Goal: Find specific page/section: Find specific page/section

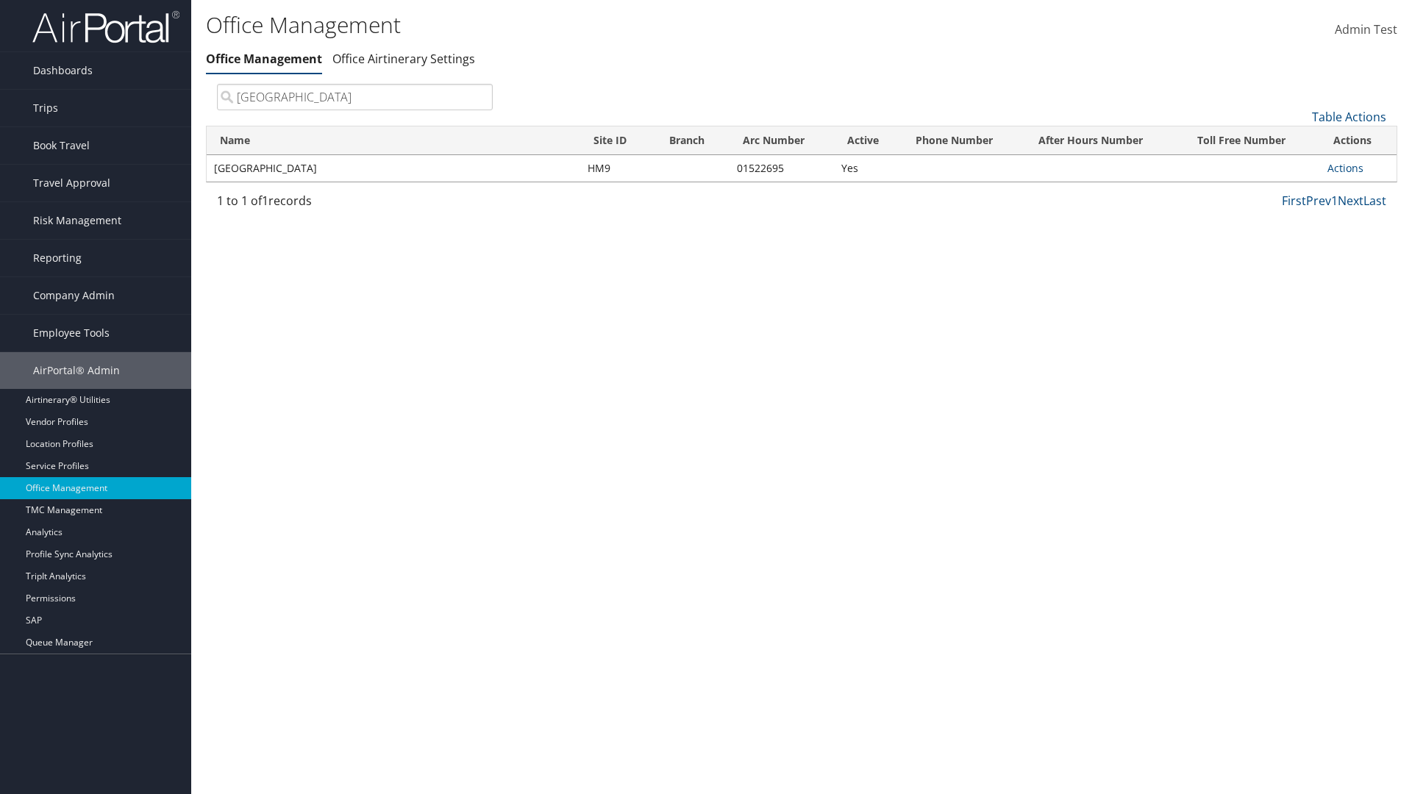
type input "[GEOGRAPHIC_DATA]"
type input "Non-existing Name"
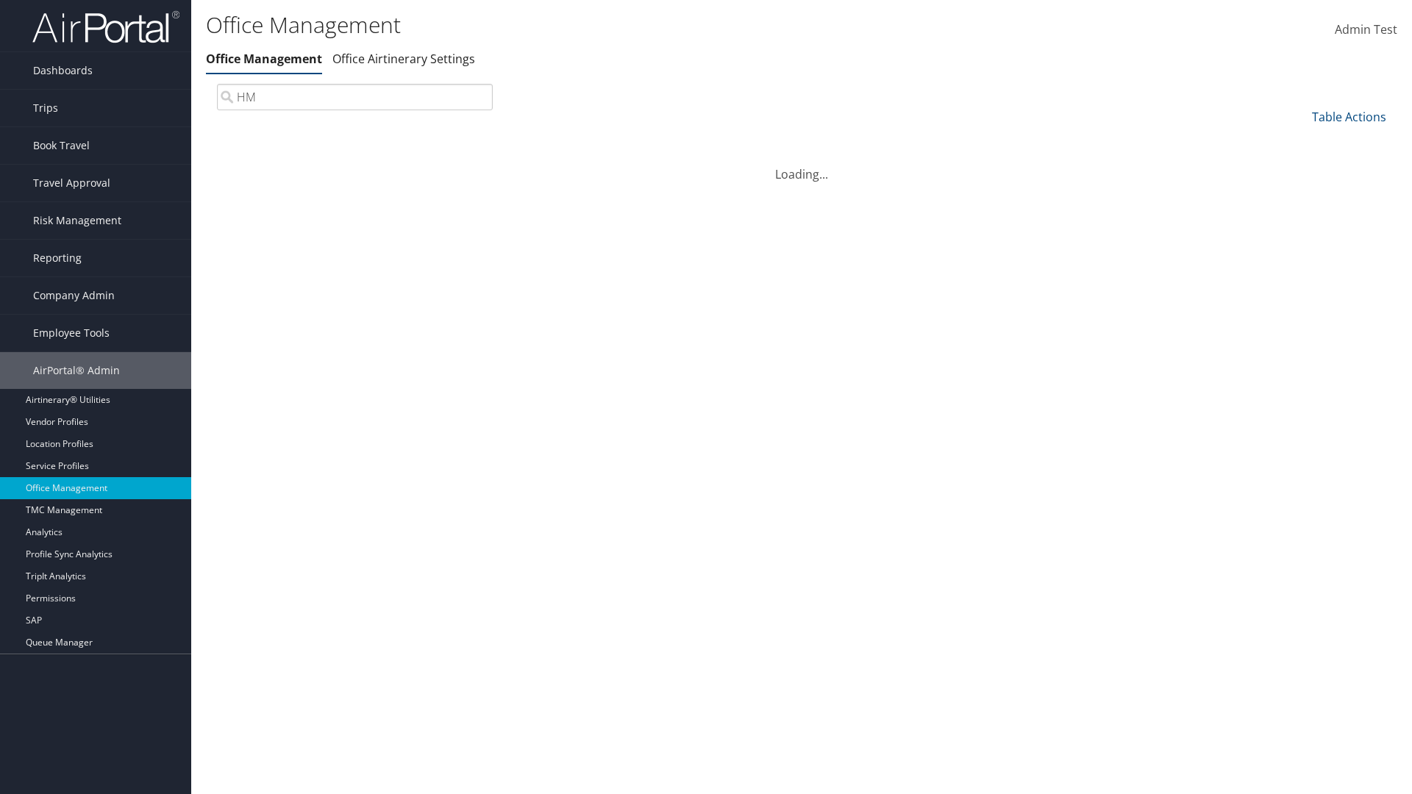
type input "HM9"
type input "015"
